Goal: Check status: Check status

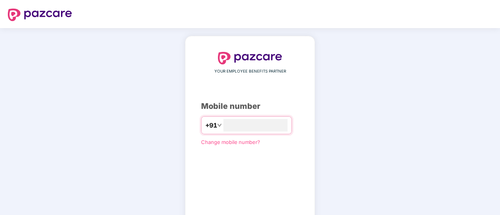
scroll to position [43, 0]
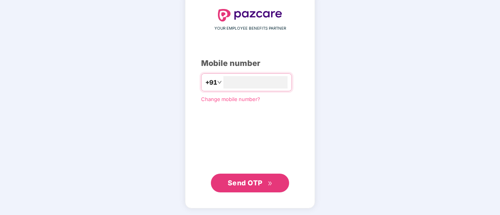
type input "**********"
click at [246, 179] on span "Send OTP" at bounding box center [245, 183] width 35 height 8
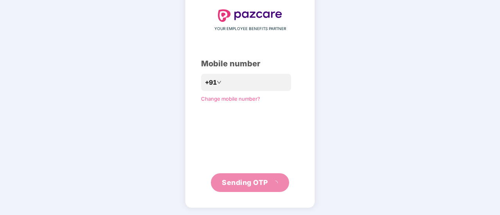
scroll to position [39, 0]
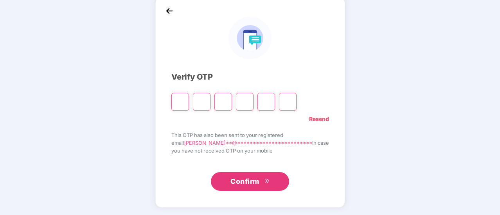
type input "*"
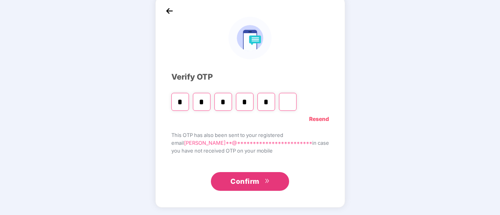
type input "*"
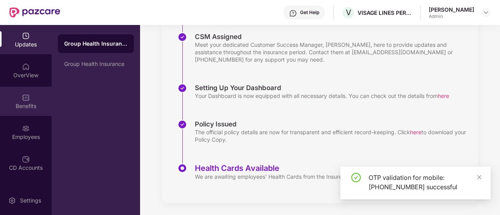
scroll to position [117, 0]
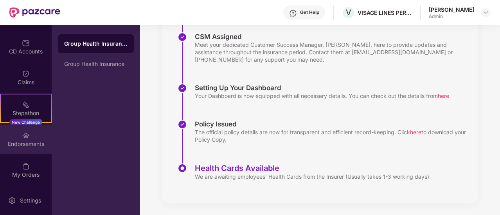
click at [7, 133] on div "Endorsements" at bounding box center [26, 139] width 52 height 29
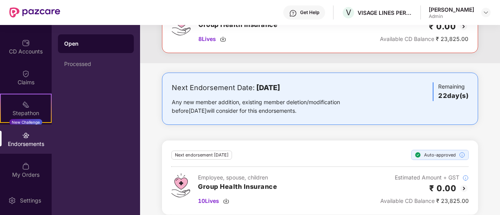
scroll to position [175, 0]
click at [481, 16] on div at bounding box center [485, 12] width 9 height 9
click at [485, 11] on img at bounding box center [485, 12] width 6 height 6
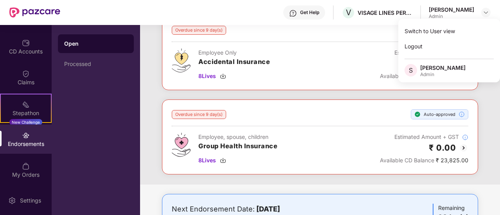
scroll to position [49, 0]
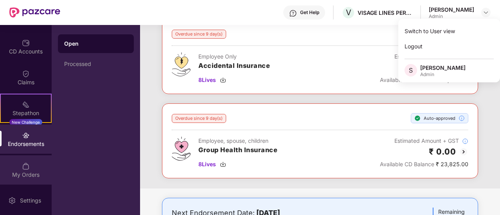
click at [27, 168] on img at bounding box center [26, 167] width 8 height 8
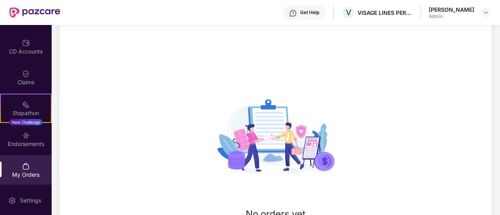
scroll to position [49, 0]
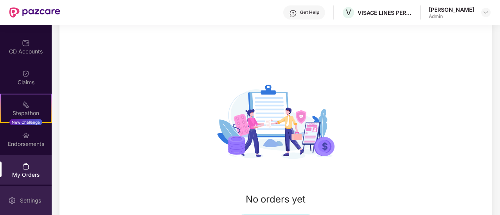
click at [29, 199] on div "Settings" at bounding box center [31, 201] width 26 height 8
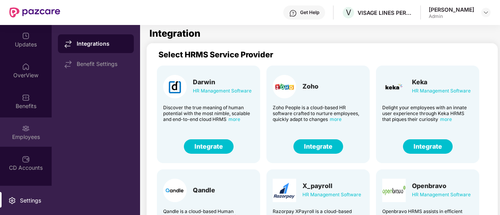
scroll to position [2, 0]
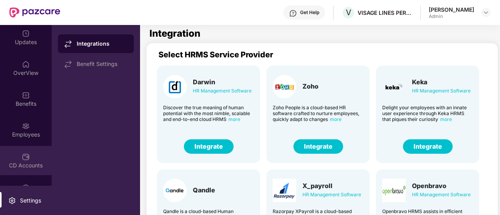
click at [28, 153] on div at bounding box center [26, 156] width 8 height 8
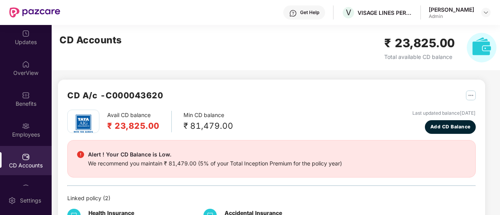
scroll to position [38, 0]
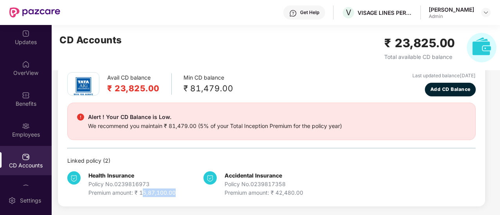
drag, startPoint x: 142, startPoint y: 191, endPoint x: 179, endPoint y: 192, distance: 37.2
click at [179, 192] on div "Health Insurance Policy No. 0239816973 Premium amount: ₹ 15,87,100.00" at bounding box center [135, 185] width 136 height 26
drag, startPoint x: 179, startPoint y: 192, endPoint x: 143, endPoint y: 190, distance: 36.4
click at [143, 190] on div "Health Insurance Policy No. 0239816973 Premium amount: ₹ 15,87,100.00" at bounding box center [135, 185] width 136 height 26
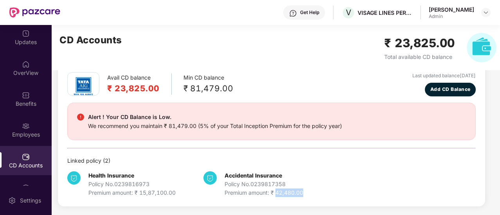
drag, startPoint x: 276, startPoint y: 190, endPoint x: 310, endPoint y: 192, distance: 34.1
click at [310, 192] on div "Accidental Insurance Policy No. 0239817358 Premium amount: ₹ 42,480.00" at bounding box center [271, 185] width 136 height 26
copy div "42,480.00"
